Goal: Find specific page/section: Find specific page/section

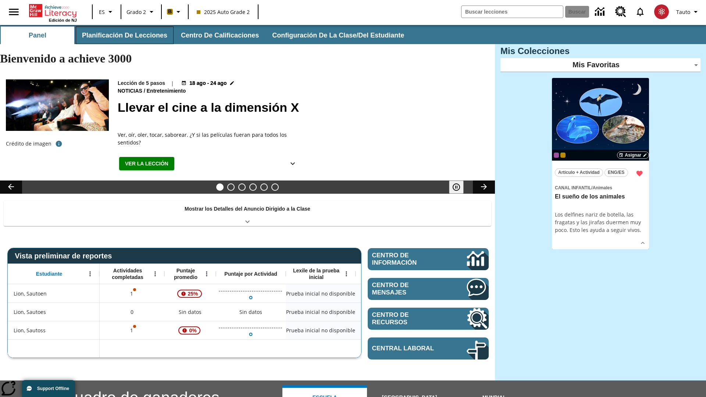
click at [123, 35] on button "Planificación de lecciones" at bounding box center [125, 35] width 98 height 18
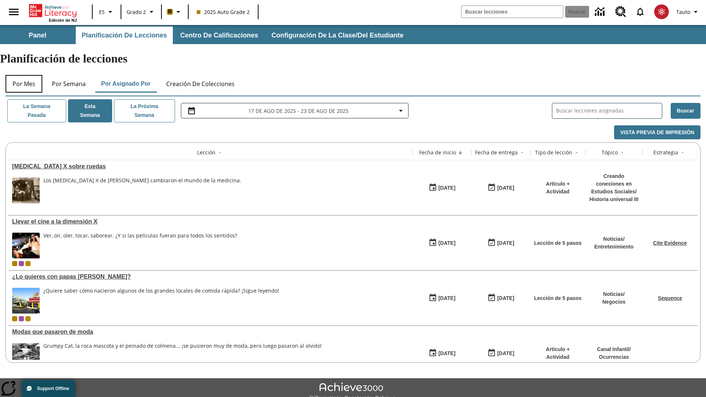
click at [24, 75] on button "Por mes" at bounding box center [24, 84] width 37 height 18
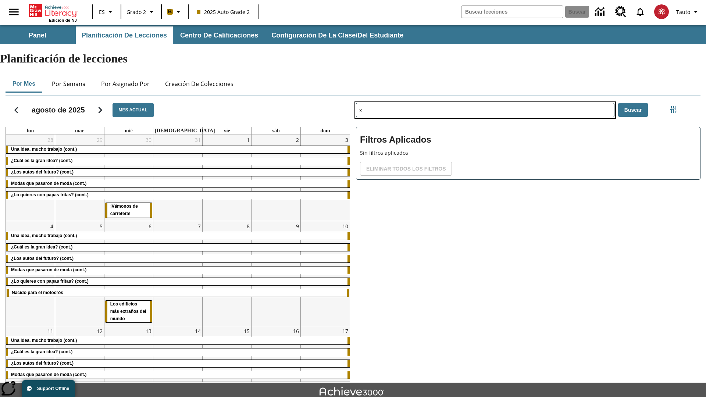
type input "x"
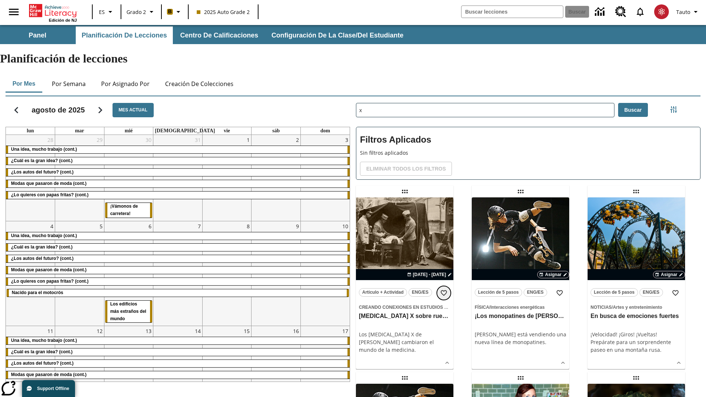
click at [444, 289] on icon "Añadir a mis Favoritas" at bounding box center [443, 292] width 7 height 7
click at [53, 10] on icon "Portada" at bounding box center [54, 10] width 49 height 13
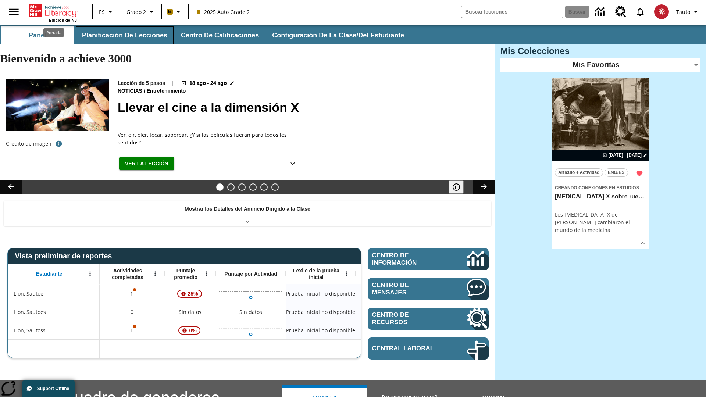
click at [123, 35] on button "Planificación de lecciones" at bounding box center [125, 35] width 98 height 18
